Goal: Transaction & Acquisition: Purchase product/service

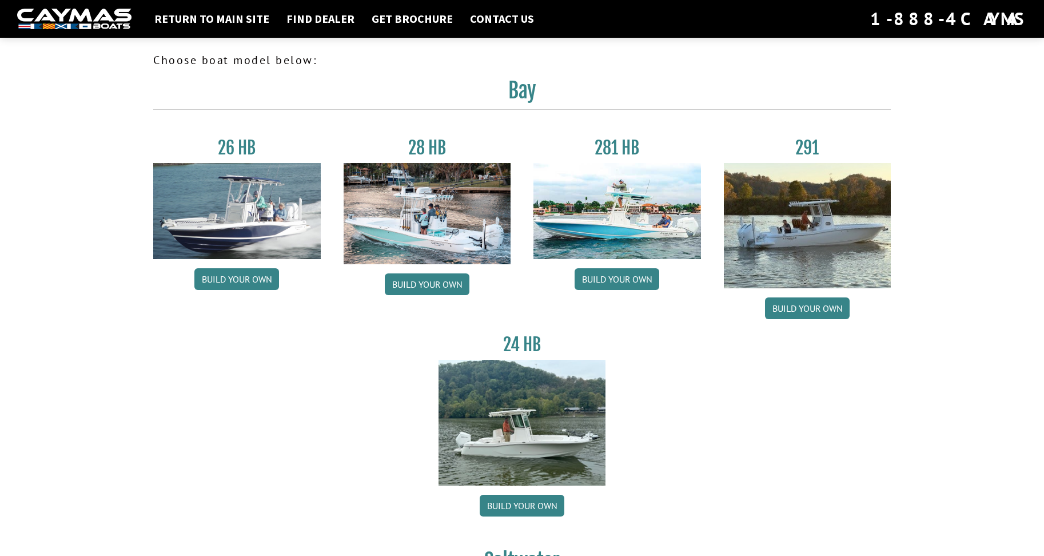
scroll to position [400, 0]
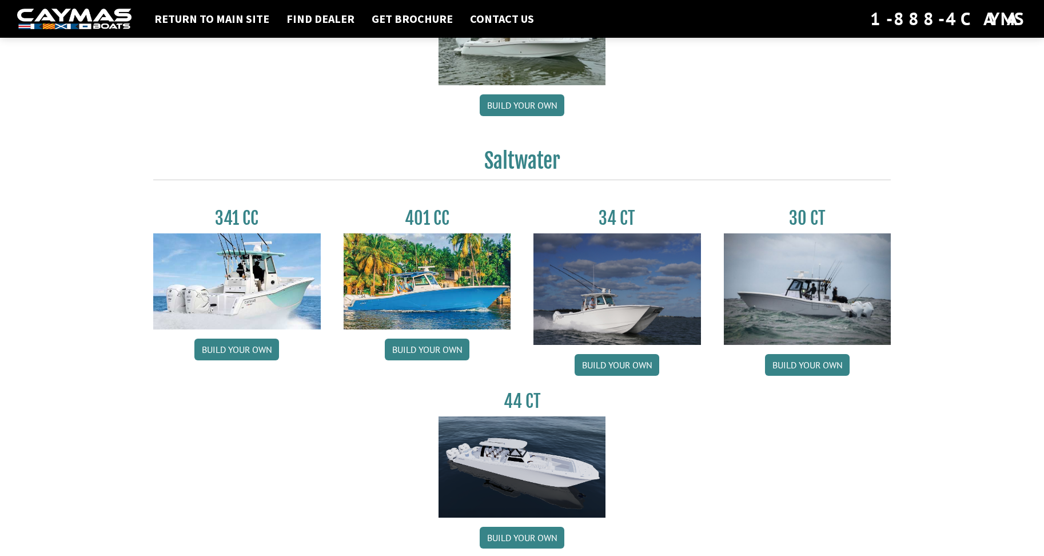
click at [807, 315] on img at bounding box center [807, 288] width 167 height 111
click at [814, 370] on link "Build your own" at bounding box center [807, 365] width 85 height 22
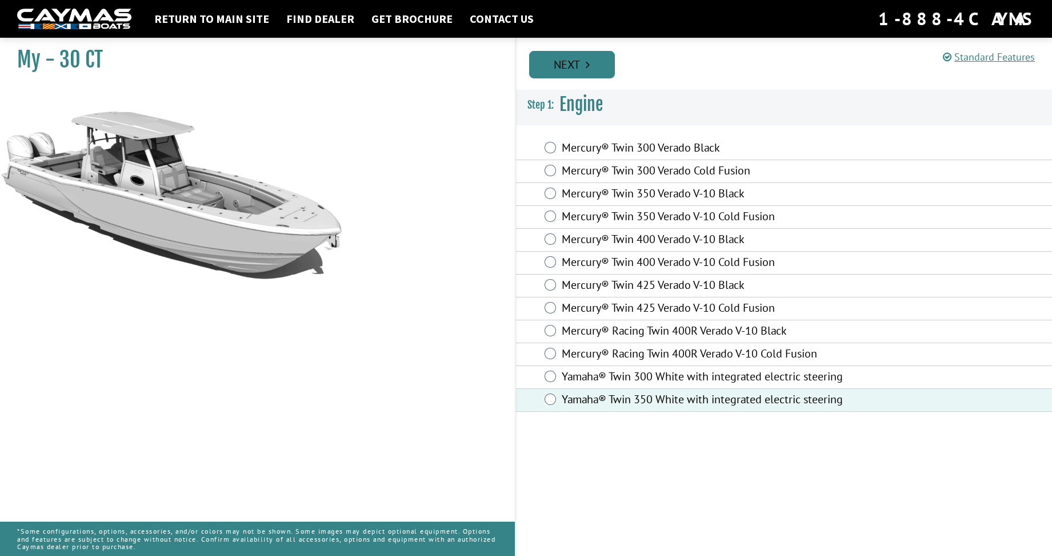
click at [578, 66] on link "Next" at bounding box center [572, 64] width 86 height 27
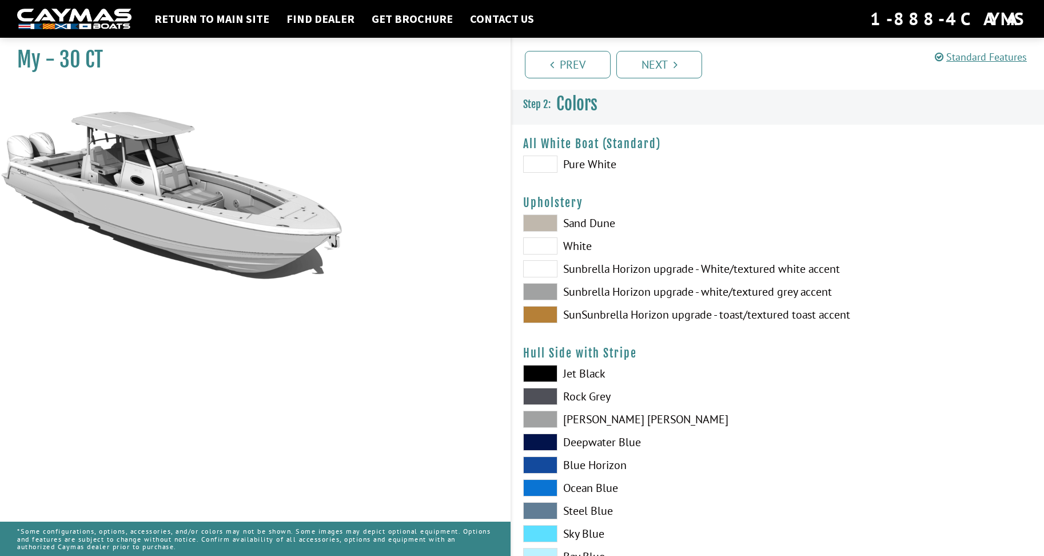
click at [536, 160] on span at bounding box center [540, 163] width 34 height 17
click at [532, 158] on span at bounding box center [540, 163] width 34 height 17
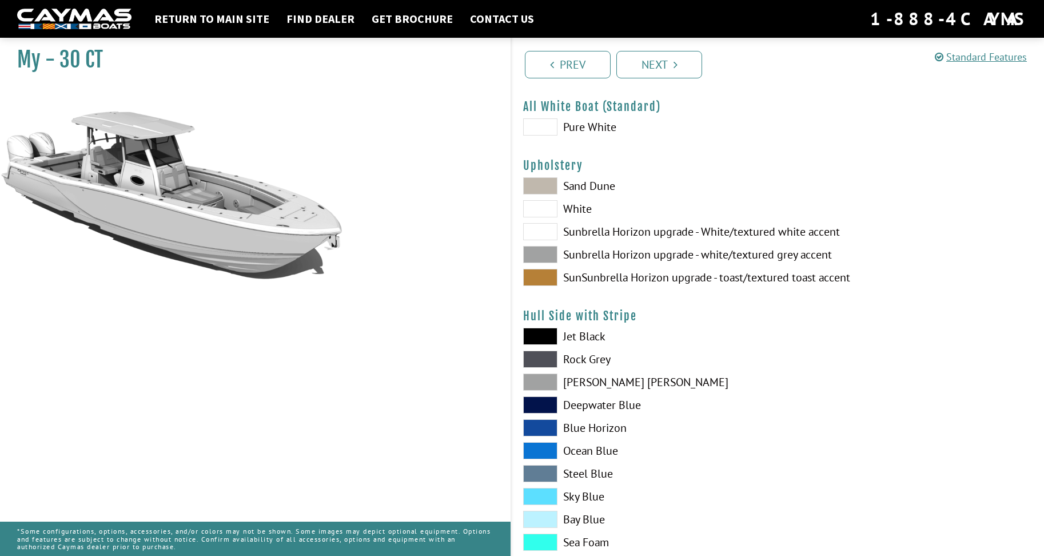
scroll to position [57, 0]
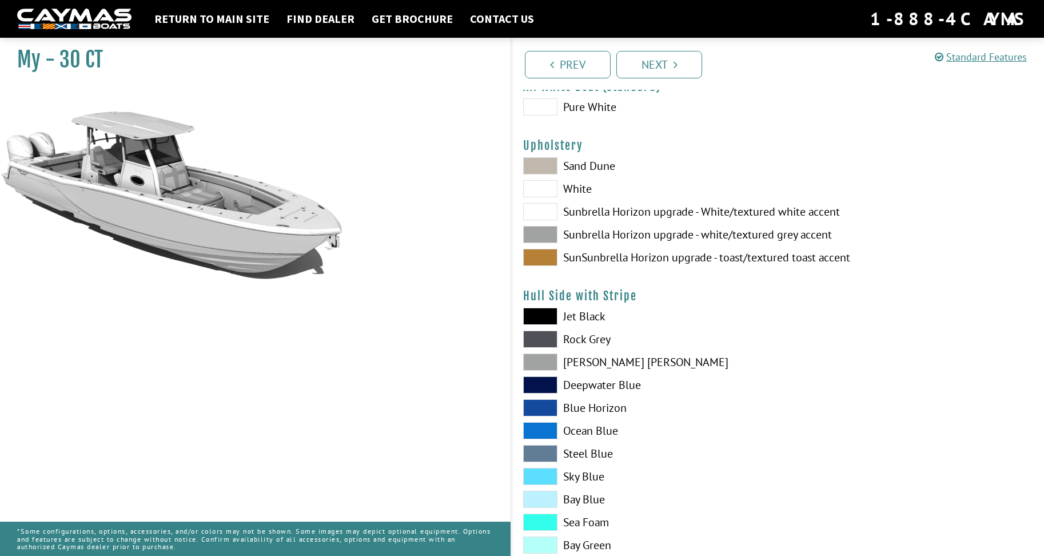
click at [549, 230] on span at bounding box center [540, 234] width 34 height 17
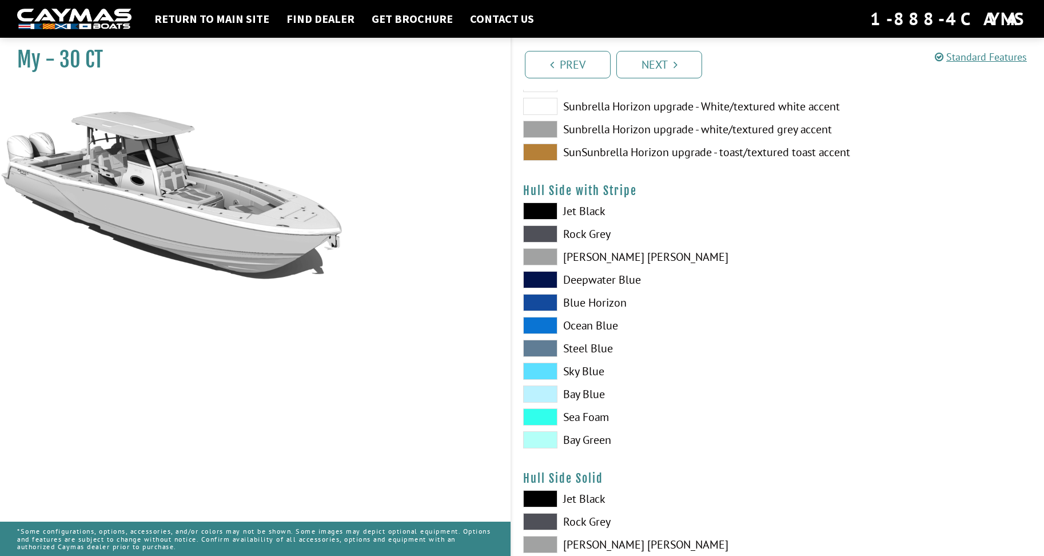
scroll to position [171, 0]
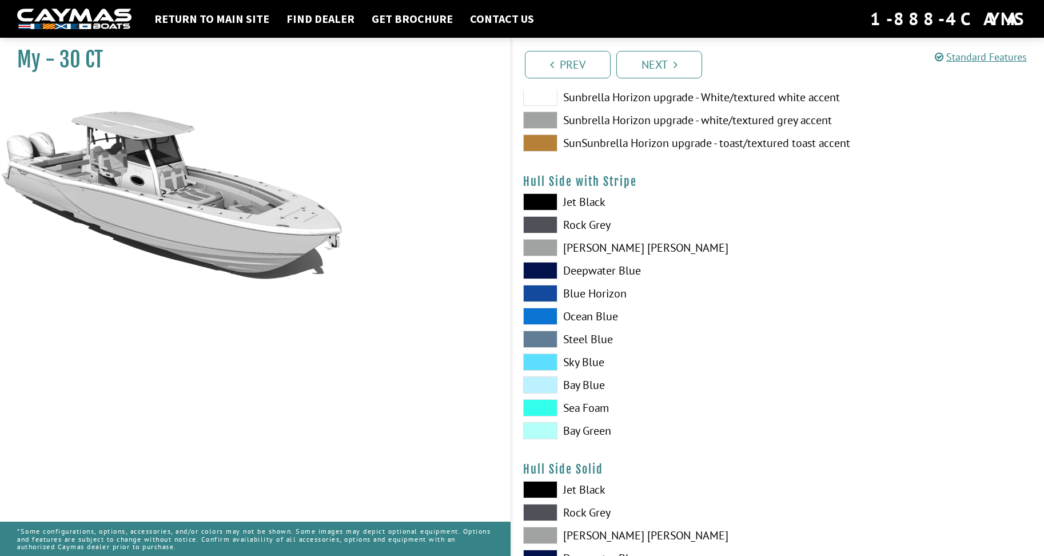
click at [546, 244] on span at bounding box center [540, 247] width 34 height 17
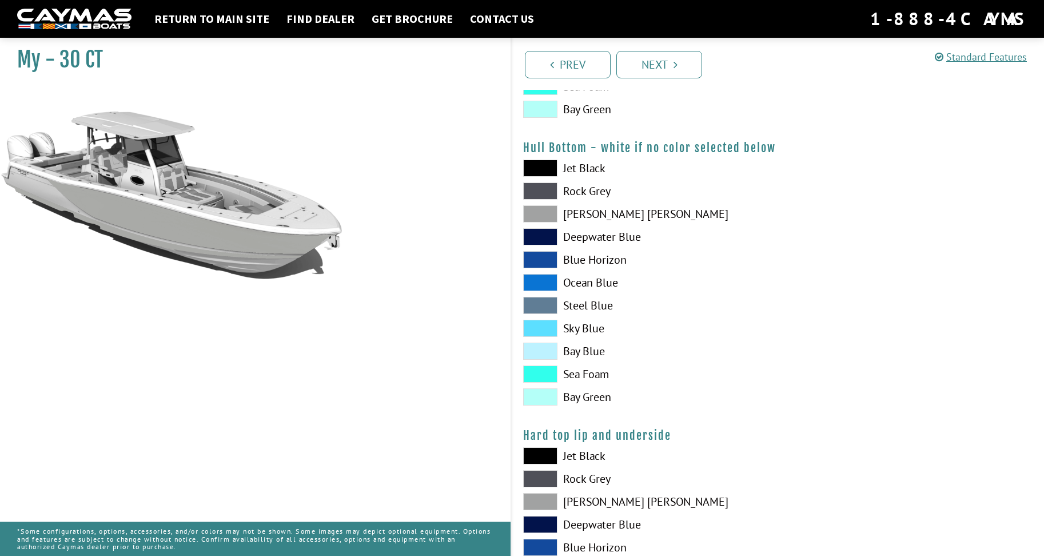
scroll to position [800, 0]
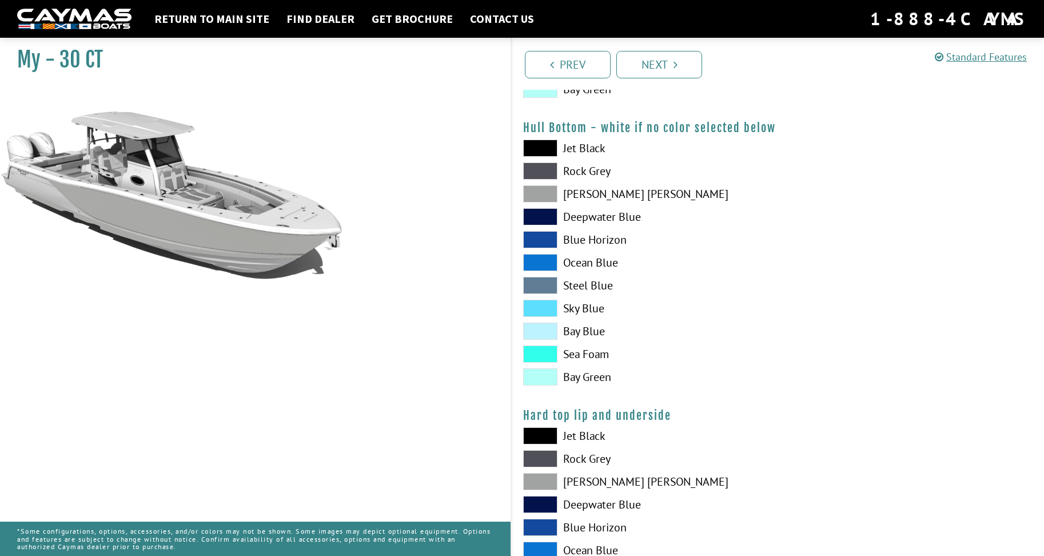
click at [549, 197] on span at bounding box center [540, 193] width 34 height 17
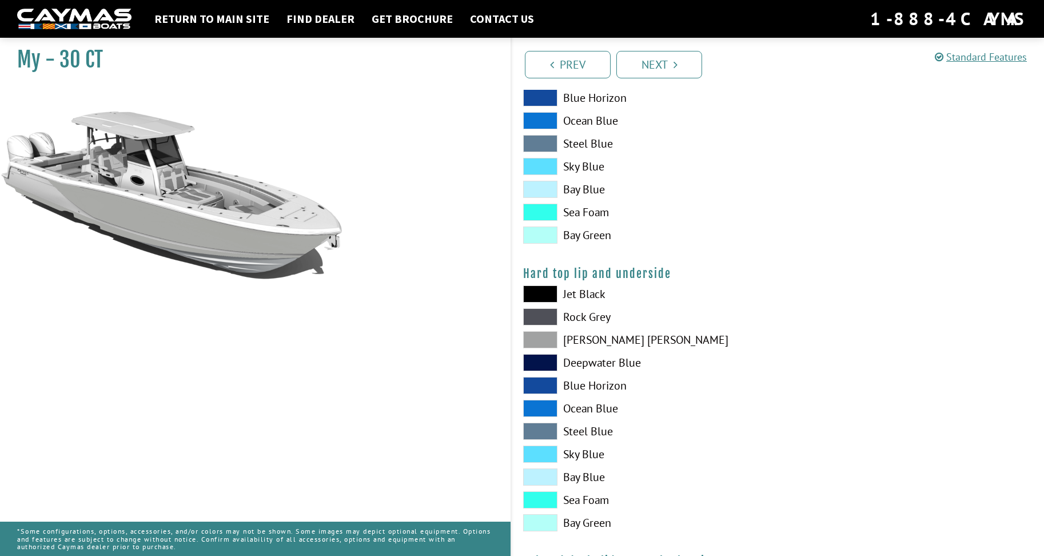
scroll to position [972, 0]
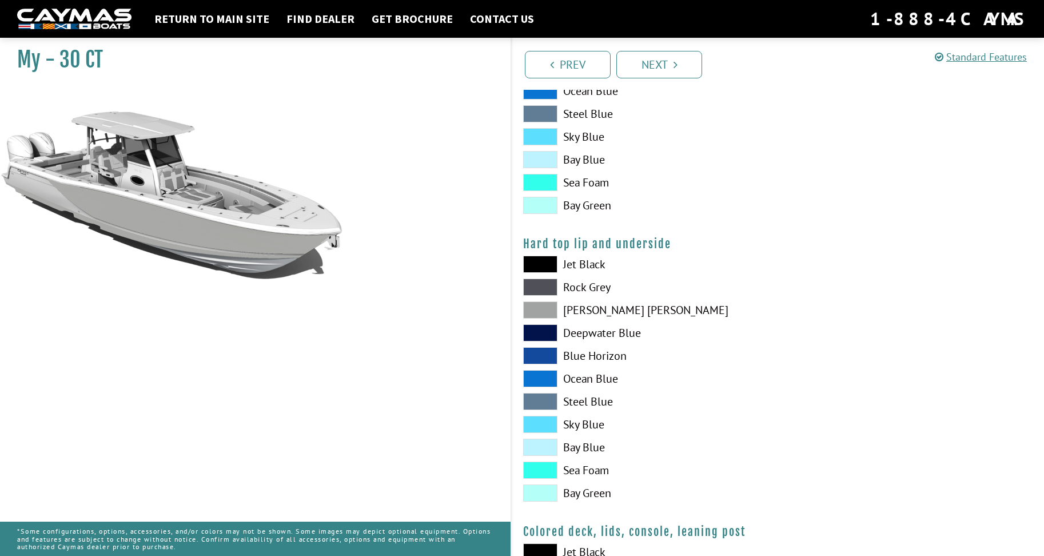
click at [540, 307] on span at bounding box center [540, 309] width 34 height 17
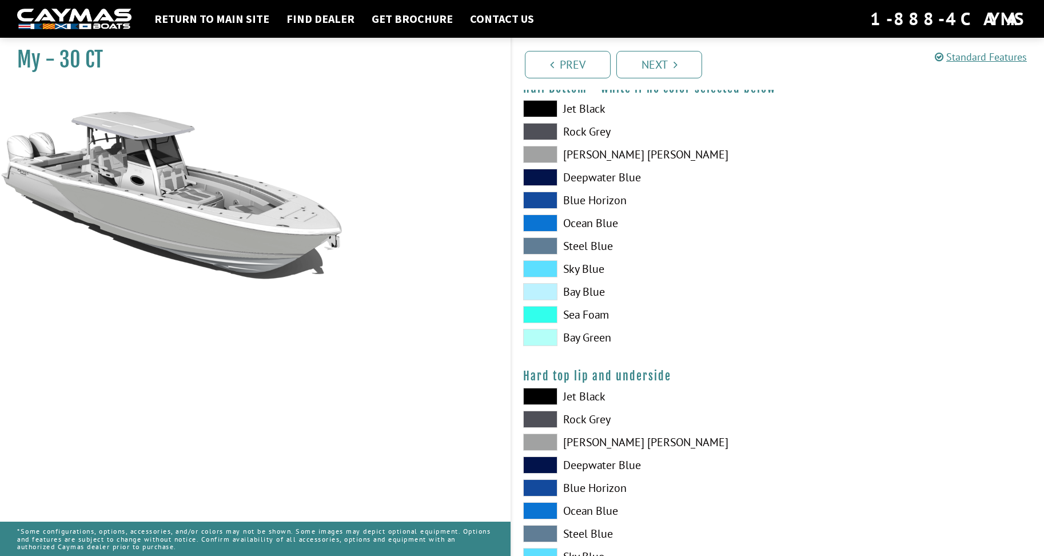
scroll to position [838, 0]
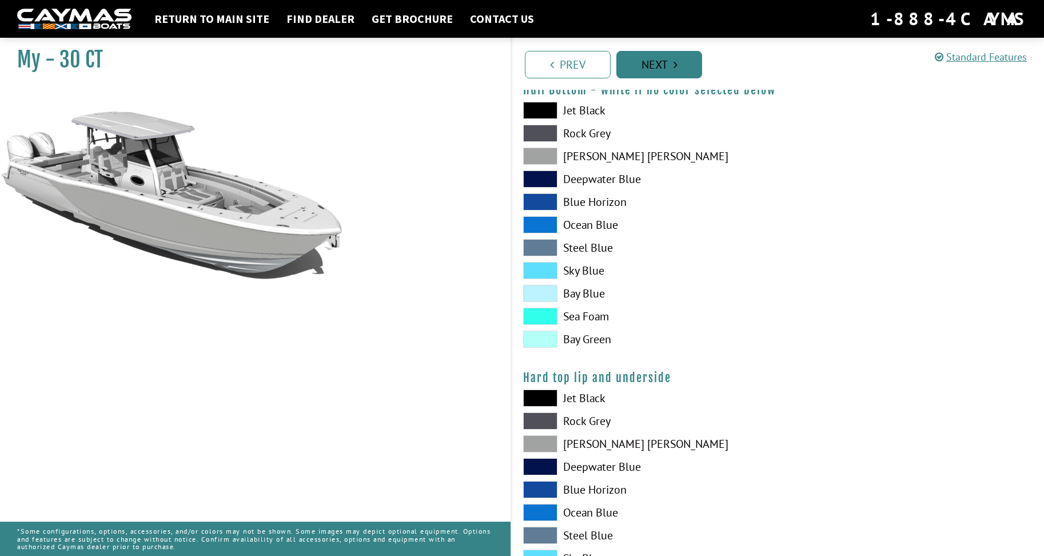
click at [656, 59] on link "Next" at bounding box center [659, 64] width 86 height 27
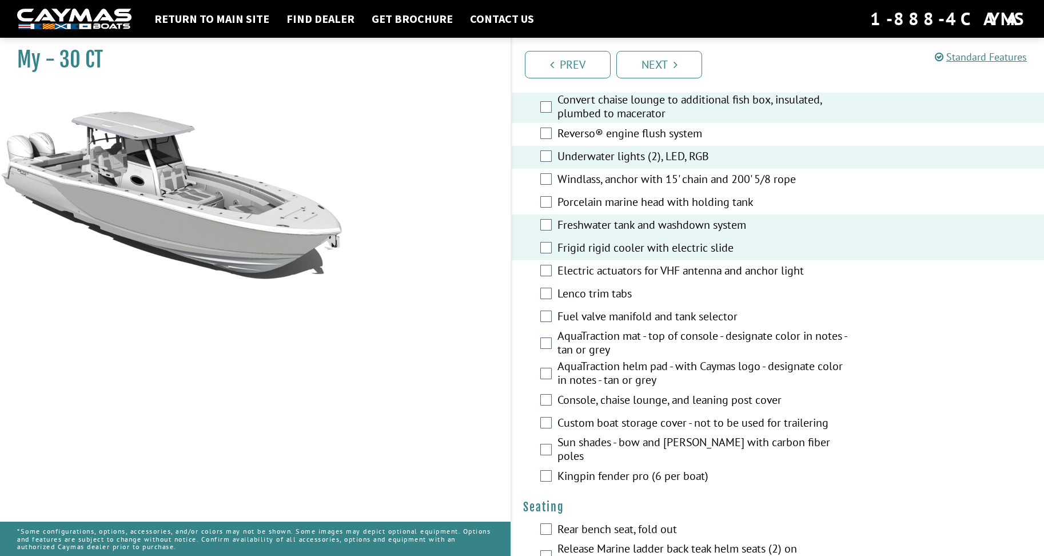
scroll to position [800, 0]
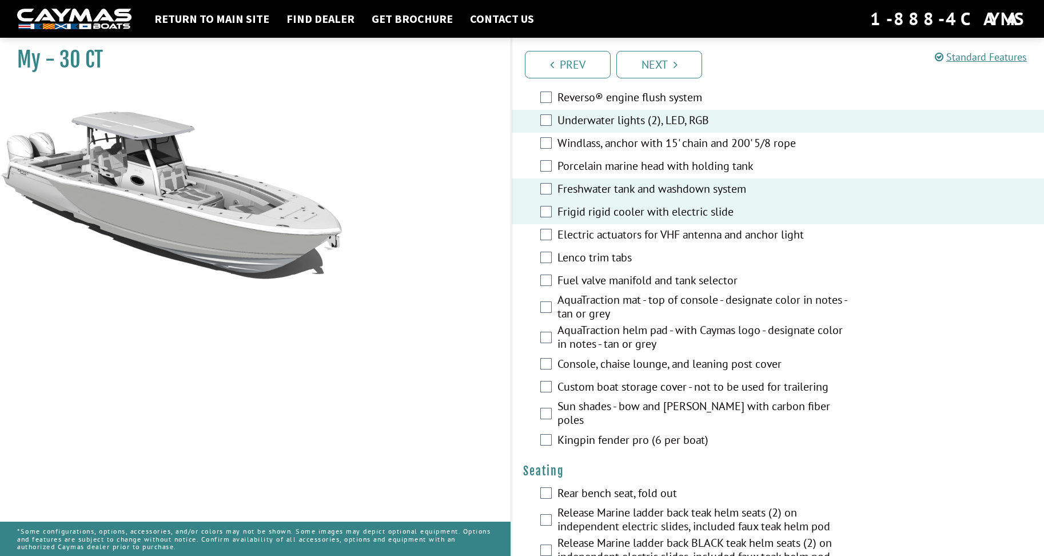
drag, startPoint x: 552, startPoint y: 257, endPoint x: 545, endPoint y: 266, distance: 11.8
click at [552, 258] on div "Lenco trim tabs" at bounding box center [778, 258] width 532 height 23
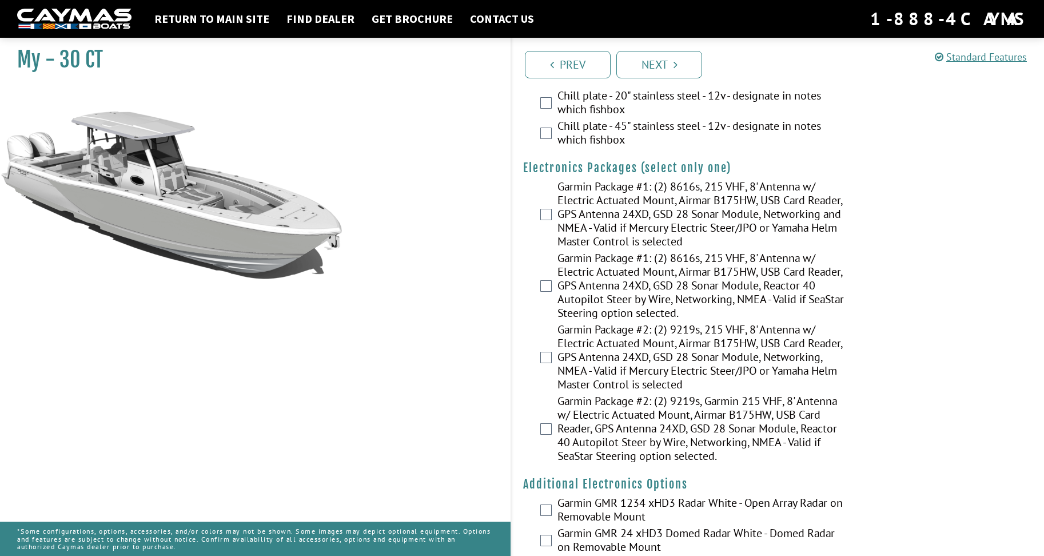
scroll to position [1772, 0]
click at [543, 191] on div "Garmin Package #1: (2) 8616s, 215 VHF, 8' Antenna w/ Electric Actuated Mount, A…" at bounding box center [778, 213] width 532 height 71
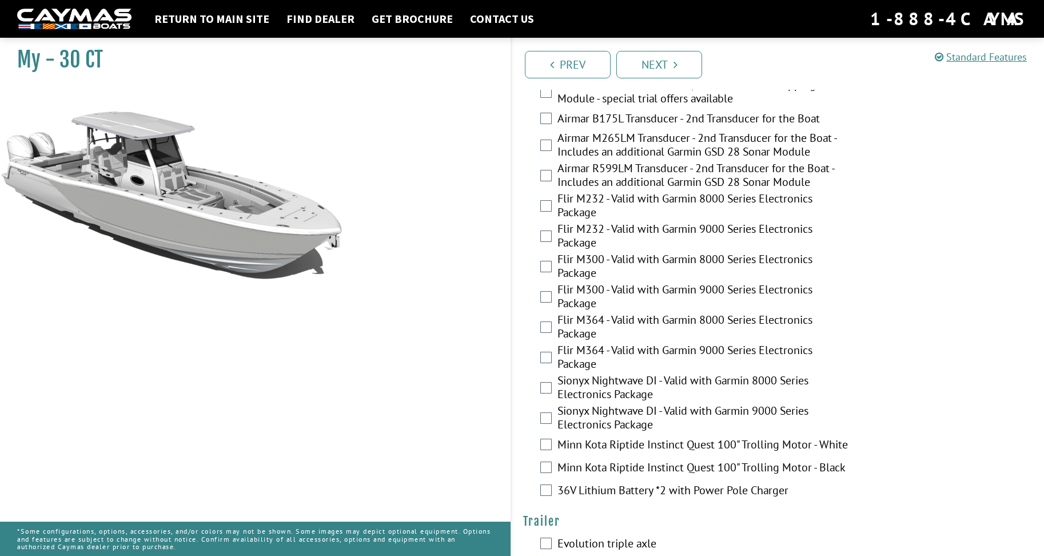
scroll to position [2415, 0]
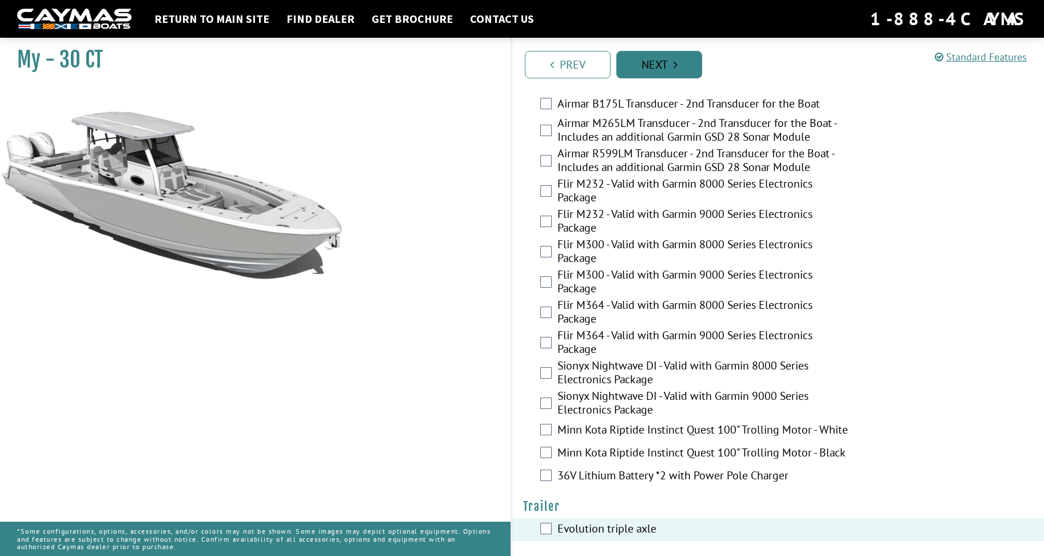
click at [665, 62] on link "Next" at bounding box center [659, 64] width 86 height 27
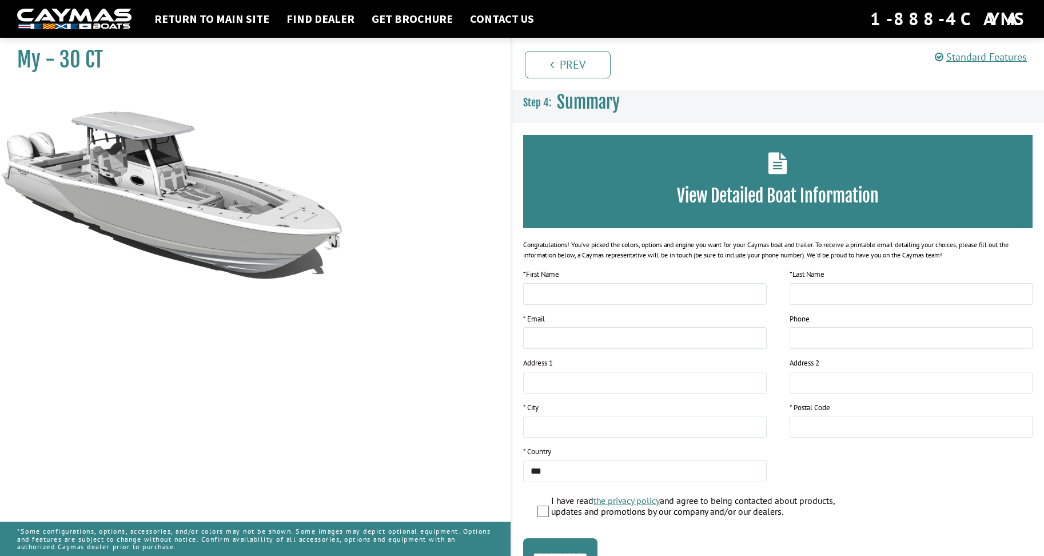
scroll to position [0, 0]
